Goal: Task Accomplishment & Management: Manage account settings

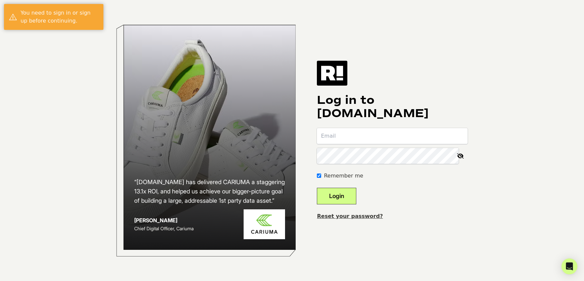
type input "samir@dorado.com"
click at [356, 192] on button "Login" at bounding box center [336, 196] width 39 height 17
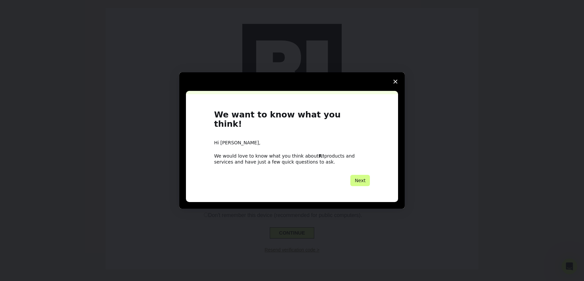
click at [398, 83] on span "Close survey" at bounding box center [395, 81] width 19 height 19
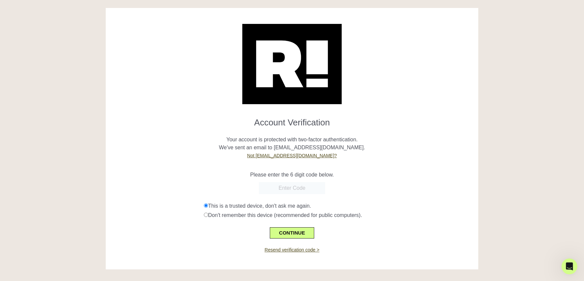
click at [280, 190] on input "text" at bounding box center [292, 188] width 66 height 12
paste input "660817"
type input "660817"
drag, startPoint x: 239, startPoint y: 231, endPoint x: 273, endPoint y: 231, distance: 34.1
click at [242, 231] on div "CONTINUE" at bounding box center [292, 228] width 363 height 19
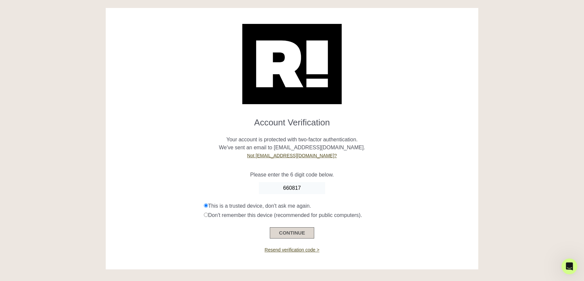
click at [294, 230] on button "CONTINUE" at bounding box center [292, 232] width 44 height 11
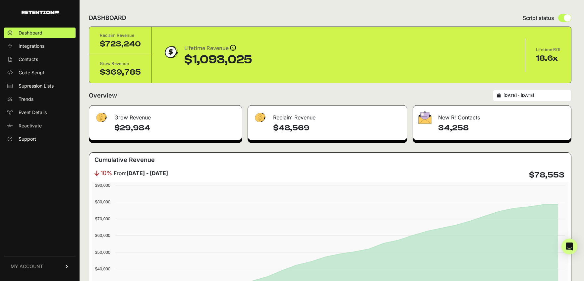
click at [49, 264] on link "MY ACCOUNT" at bounding box center [40, 266] width 72 height 20
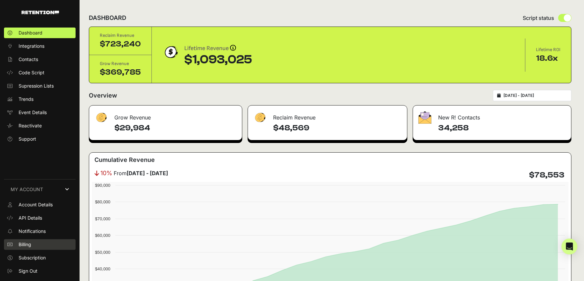
click at [31, 243] on link "Billing" at bounding box center [40, 244] width 72 height 11
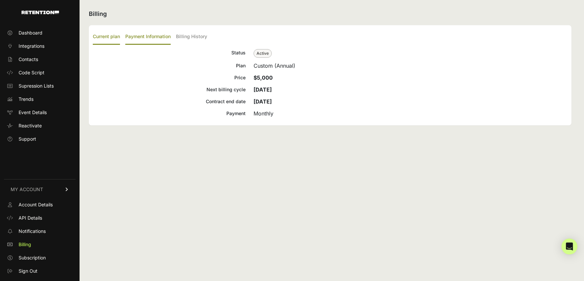
click at [160, 38] on label "Payment Information" at bounding box center [147, 37] width 45 height 16
click at [0, 0] on input "Payment Information" at bounding box center [0, 0] width 0 height 0
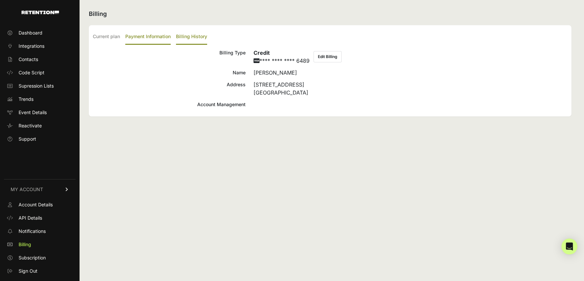
click at [183, 36] on label "Billing History" at bounding box center [191, 37] width 31 height 16
click at [0, 0] on input "Billing History" at bounding box center [0, 0] width 0 height 0
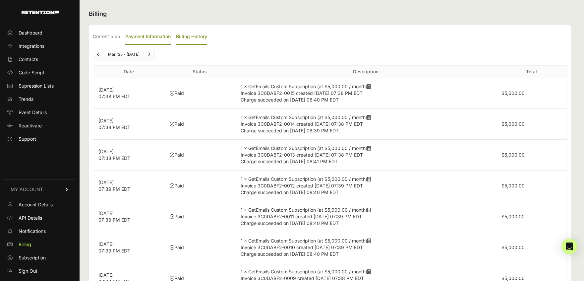
click at [142, 37] on label "Payment Information" at bounding box center [147, 37] width 45 height 16
click at [0, 0] on input "Payment Information" at bounding box center [0, 0] width 0 height 0
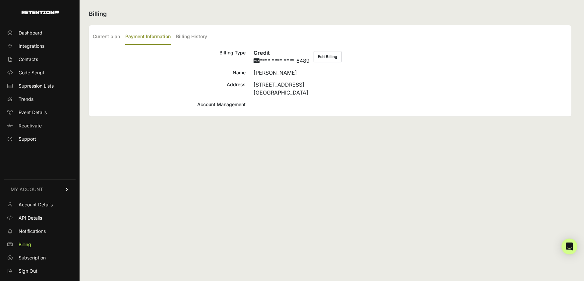
click at [328, 55] on button "Edit Billing" at bounding box center [328, 56] width 28 height 11
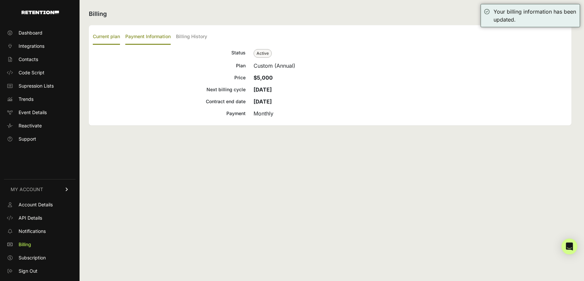
click at [154, 36] on label "Payment Information" at bounding box center [147, 37] width 45 height 16
click at [0, 0] on input "Payment Information" at bounding box center [0, 0] width 0 height 0
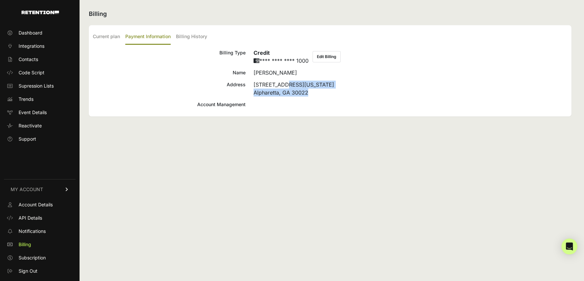
drag, startPoint x: 256, startPoint y: 85, endPoint x: 354, endPoint y: 94, distance: 98.3
click at [354, 94] on div "[STREET_ADDRESS][US_STATE]" at bounding box center [411, 89] width 314 height 16
copy div "[STREET_ADDRESS][US_STATE]"
drag, startPoint x: 233, startPoint y: 137, endPoint x: 238, endPoint y: 133, distance: 6.3
click at [234, 137] on div "Billing Current plan Payment Information Billing History Status Active Plan Cus…" at bounding box center [330, 140] width 501 height 281
